Goal: Find contact information: Find contact information

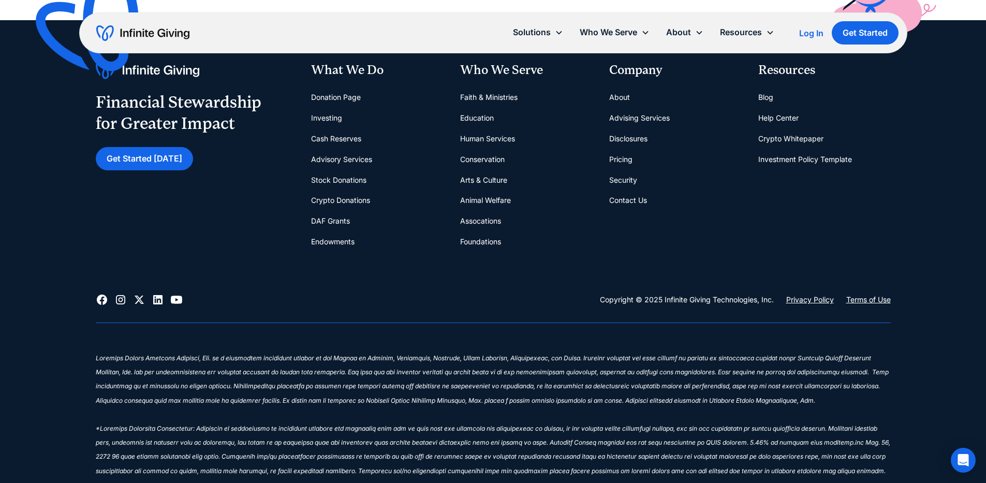
scroll to position [8993, 0]
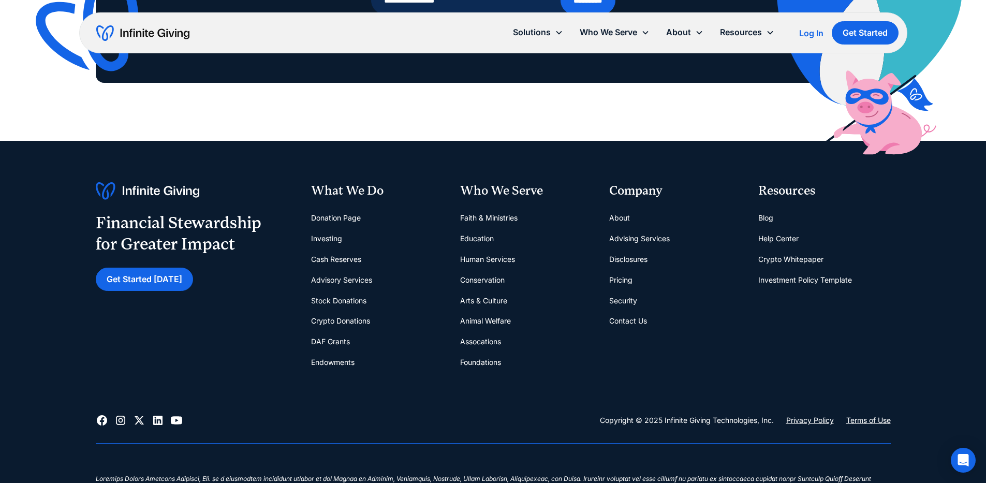
click at [634, 325] on link "Contact Us" at bounding box center [628, 321] width 38 height 21
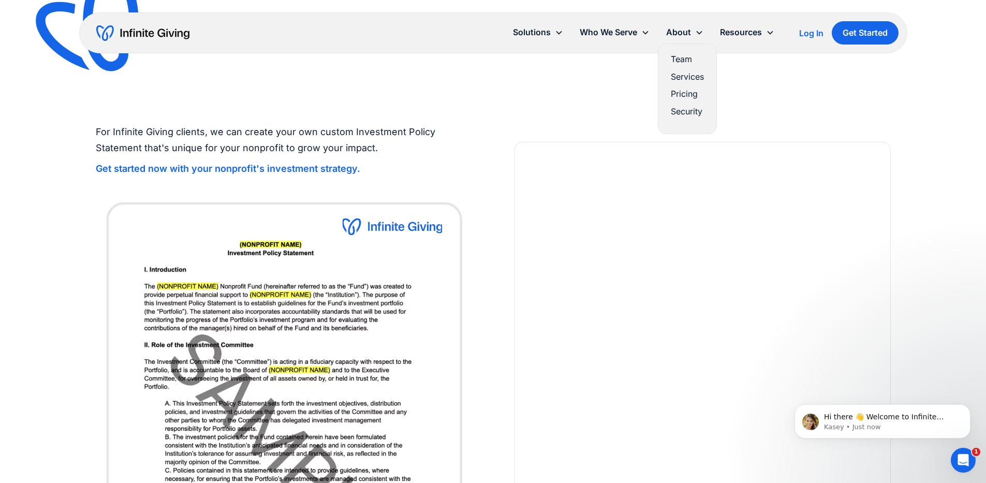
click at [685, 57] on link "Team" at bounding box center [687, 59] width 33 height 14
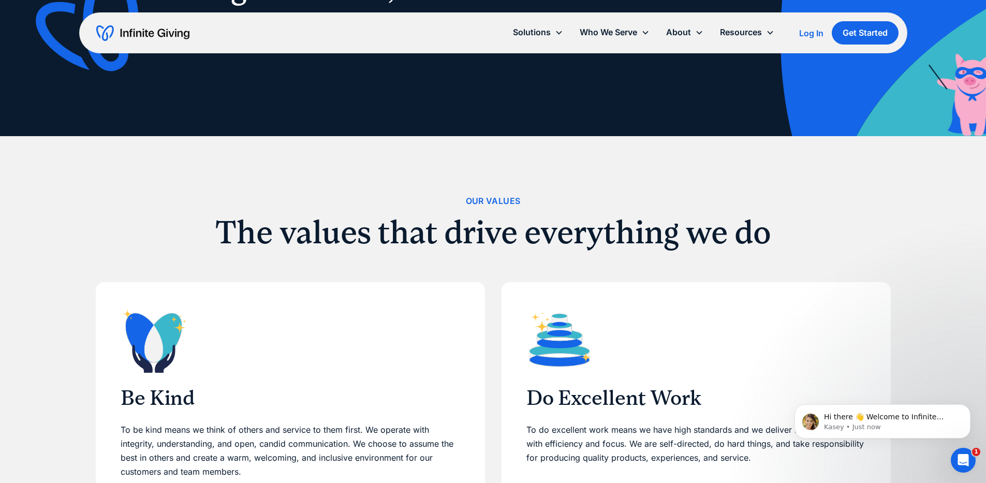
scroll to position [305, 0]
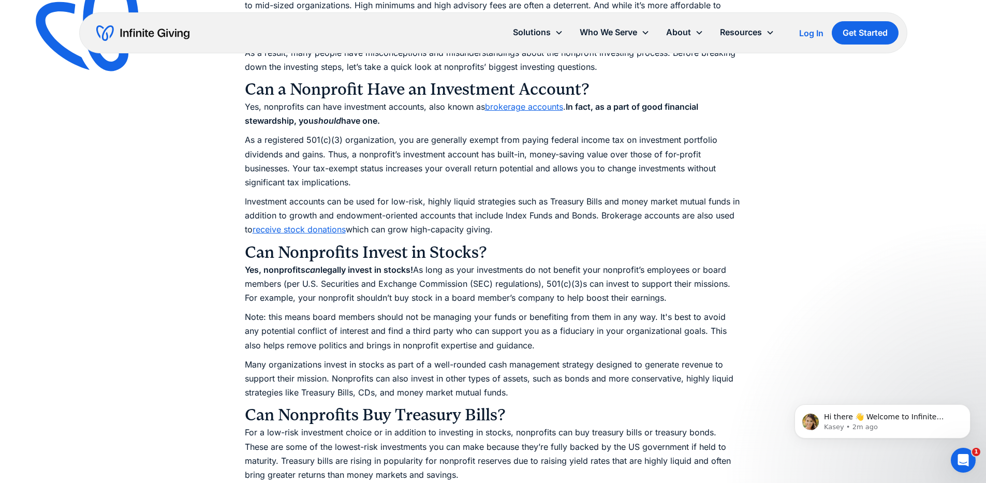
scroll to position [1038, 0]
